Goal: Task Accomplishment & Management: Use online tool/utility

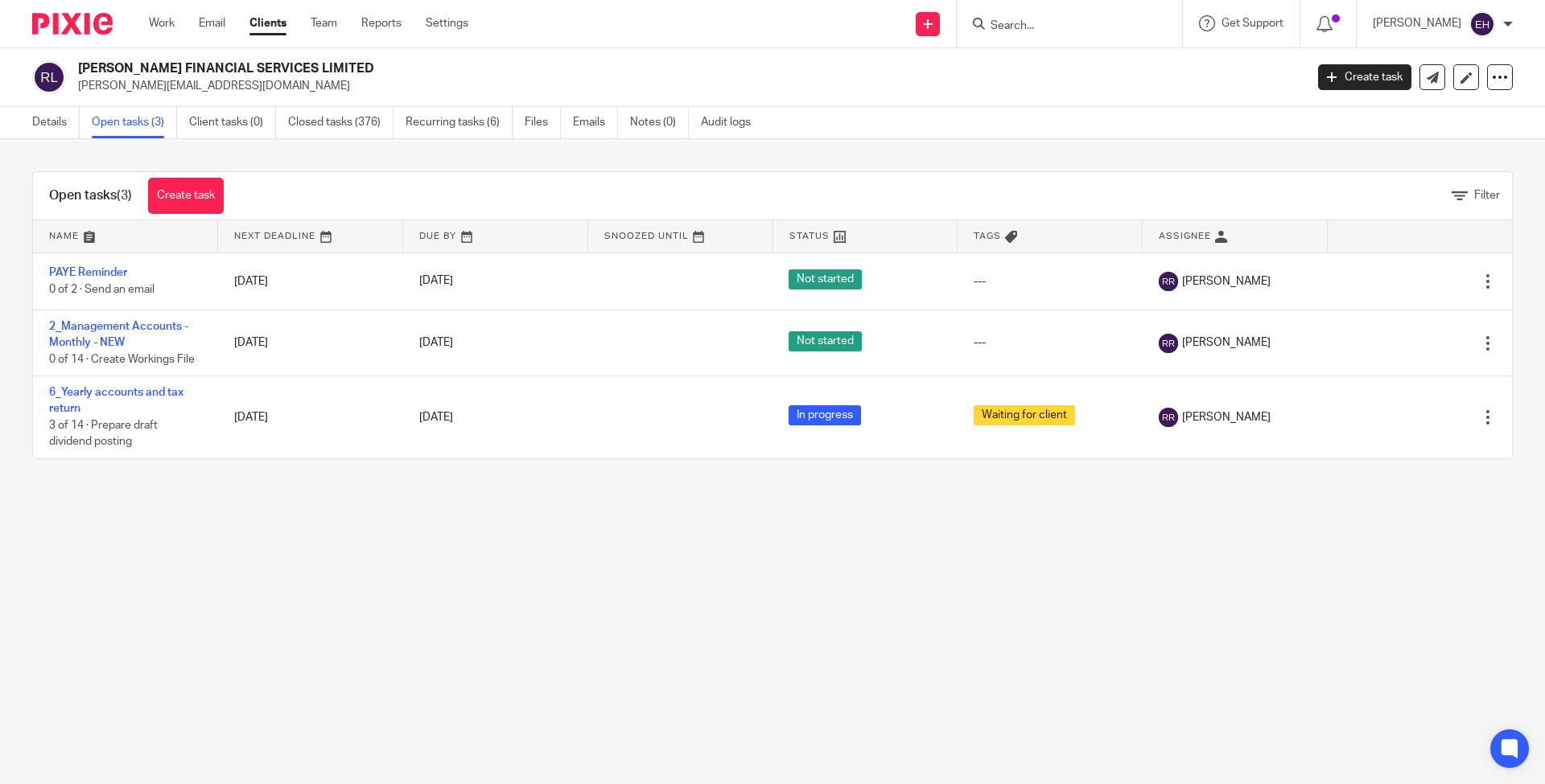
drag, startPoint x: 1069, startPoint y: 26, endPoint x: 1048, endPoint y: 26, distance: 21.0
click at [1069, 26] on input "Search" at bounding box center [1061, 27] width 145 height 14
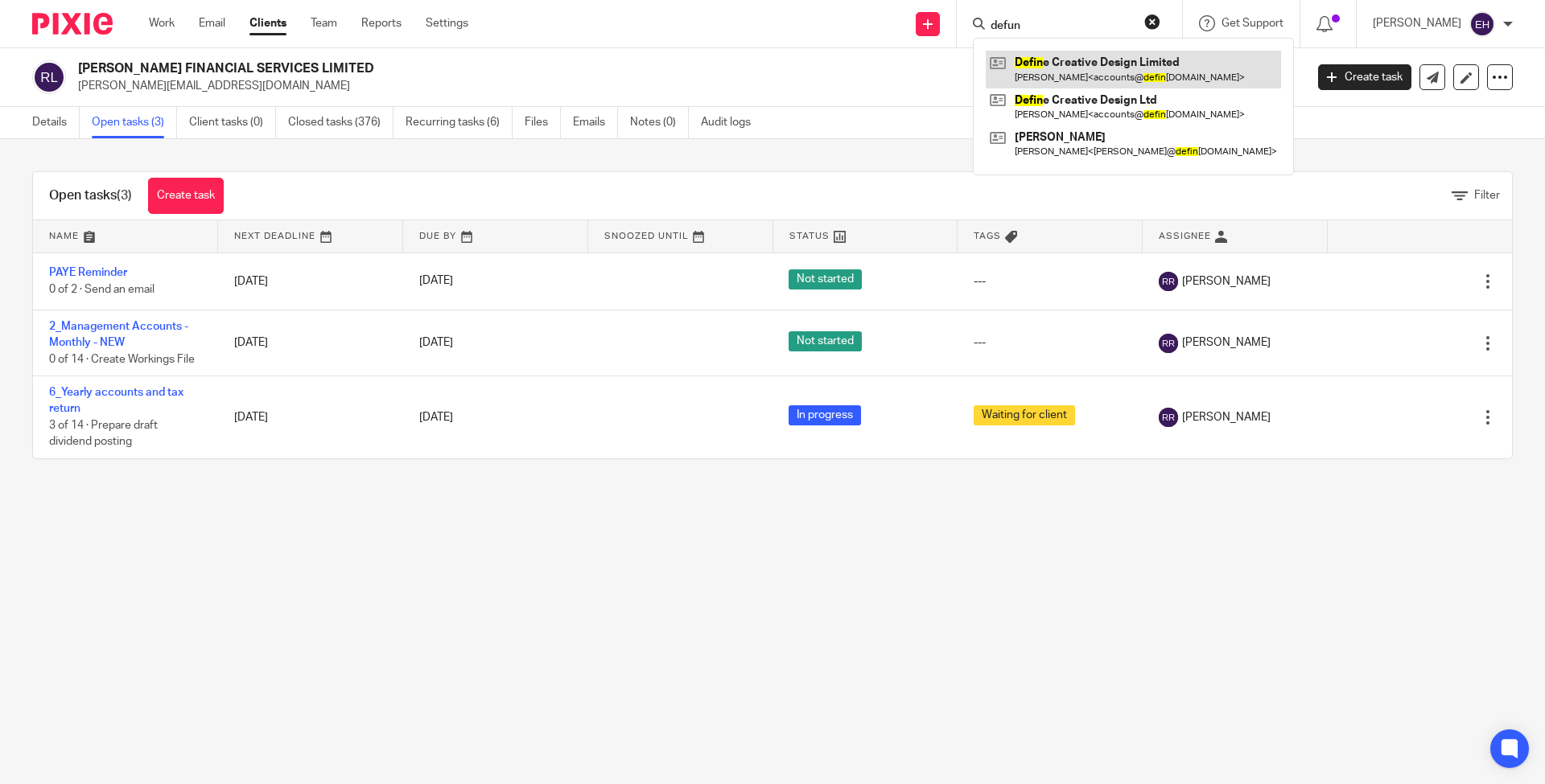
type input "defun"
click at [1074, 59] on link at bounding box center [1133, 69] width 295 height 37
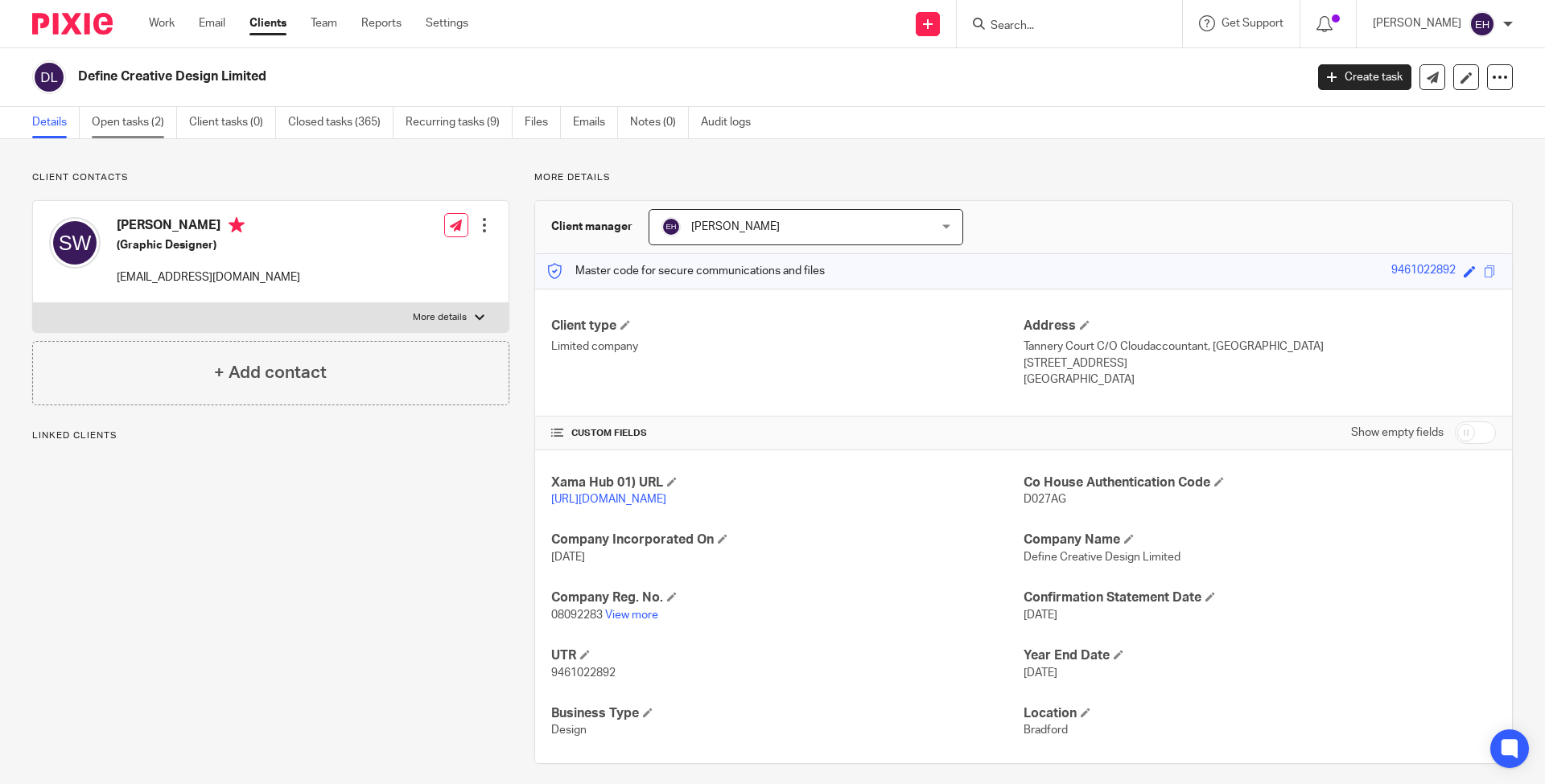
click at [143, 123] on link "Open tasks (2)" at bounding box center [134, 122] width 85 height 31
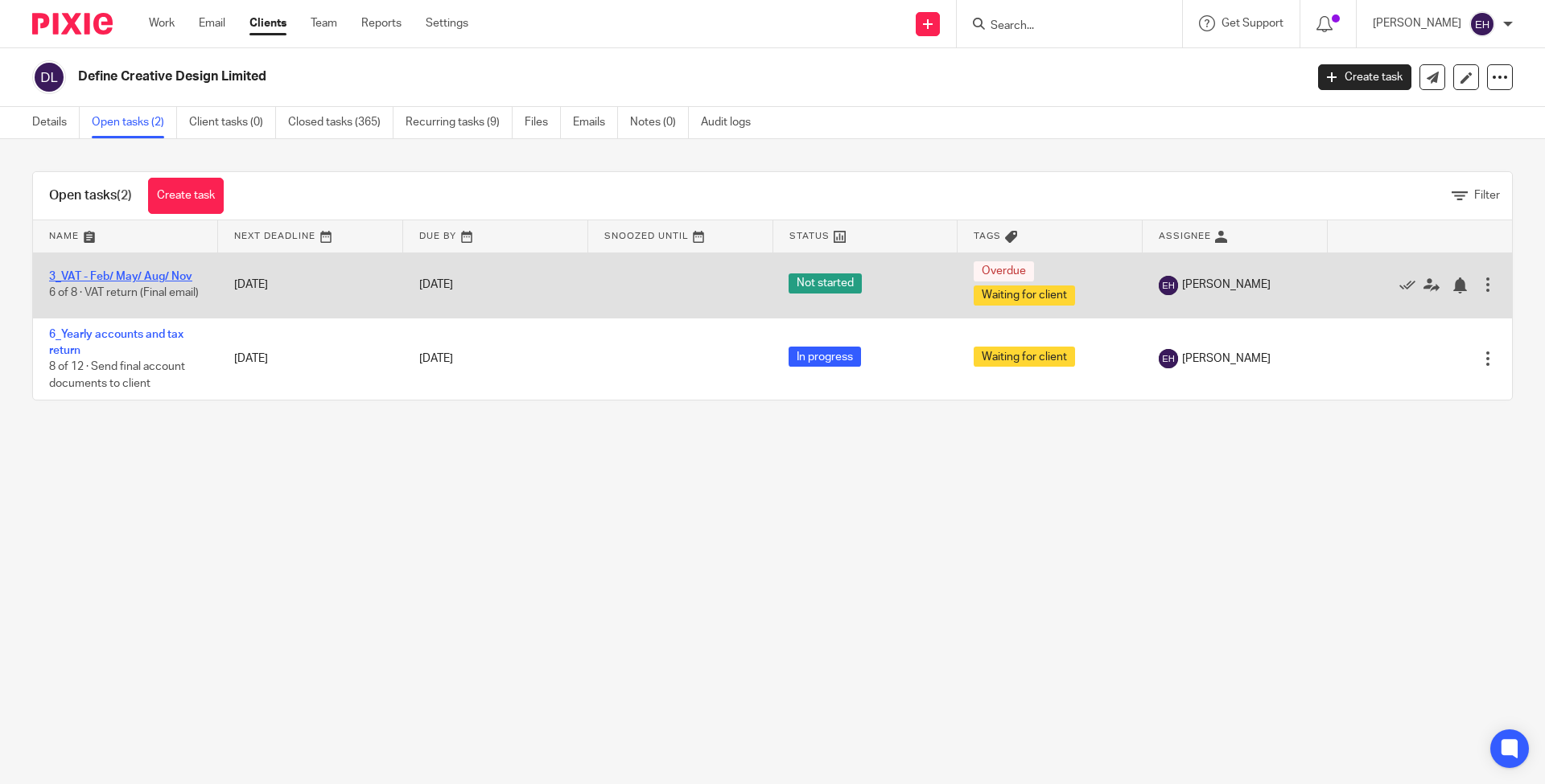
click at [174, 271] on link "3_VAT - Feb/ May/ Aug/ Nov" at bounding box center [120, 276] width 143 height 12
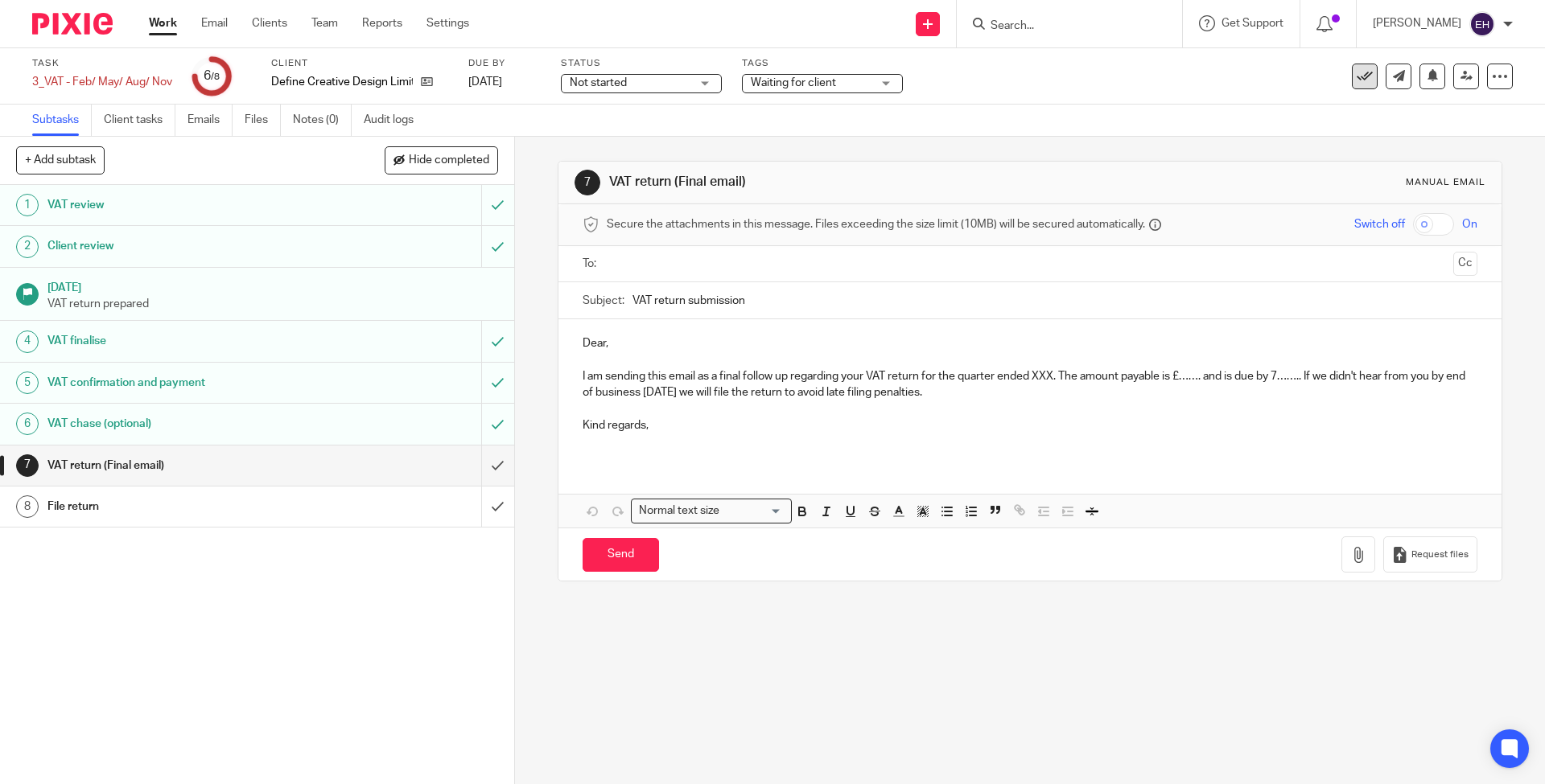
click at [1357, 76] on icon at bounding box center [1365, 76] width 16 height 16
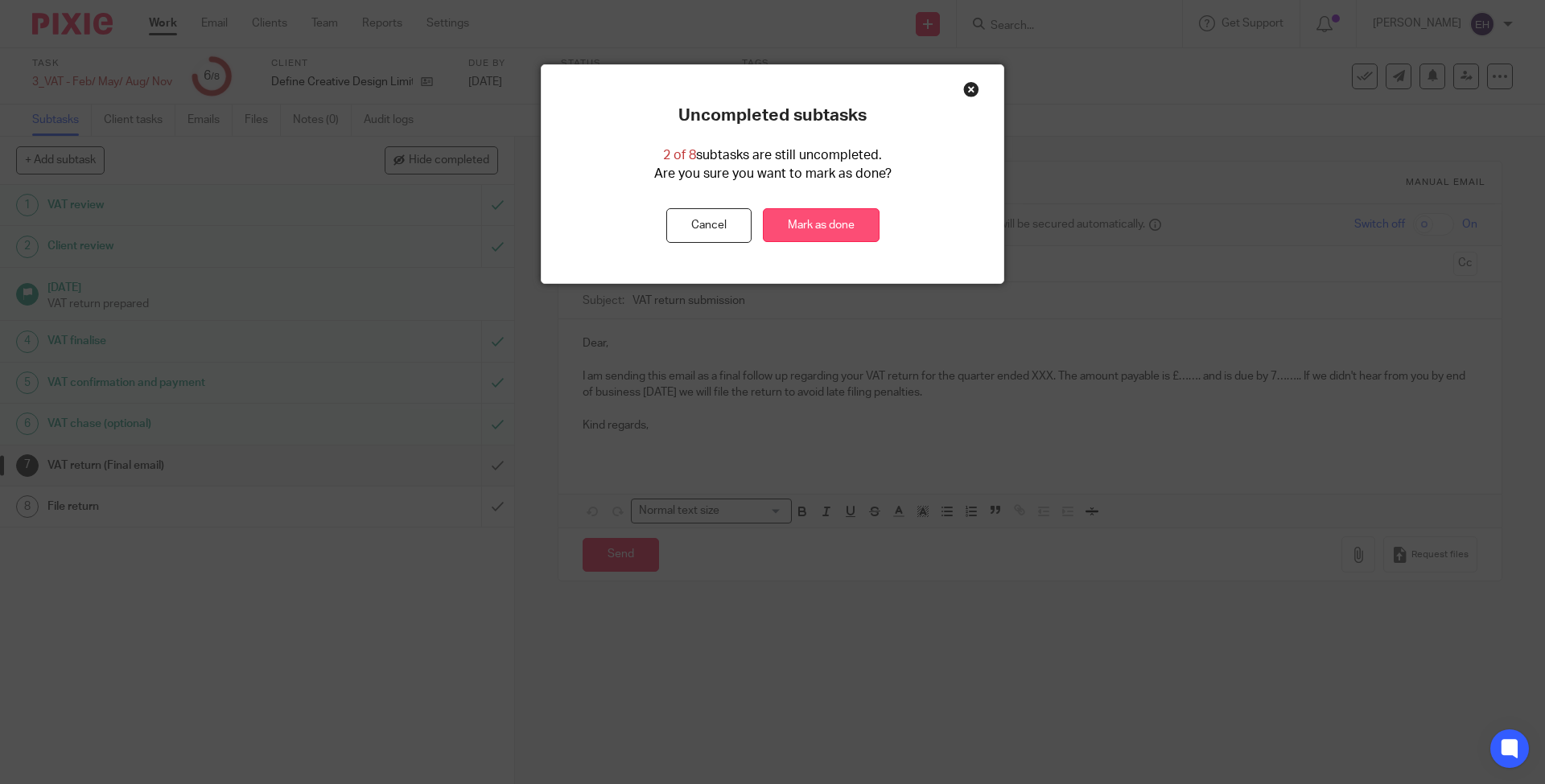
click at [810, 227] on link "Mark as done" at bounding box center [821, 225] width 116 height 35
